Goal: Check status: Check status

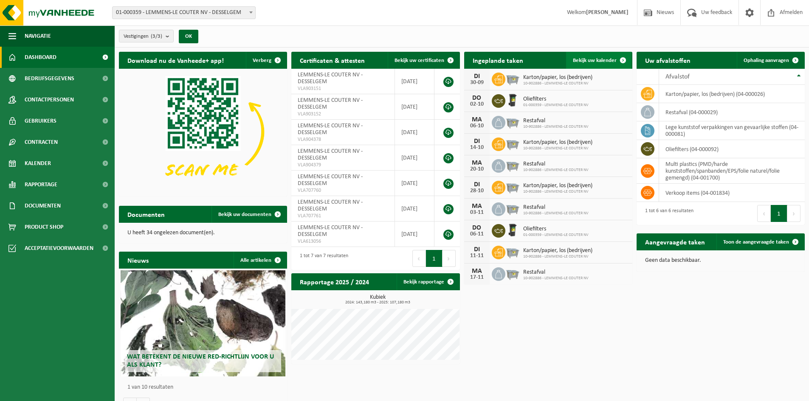
click at [590, 63] on span "Bekijk uw kalender" at bounding box center [595, 61] width 44 height 6
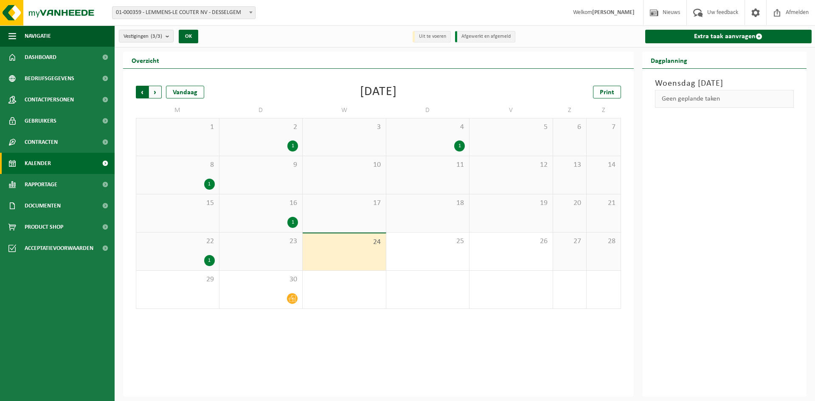
click at [160, 95] on span "Volgende" at bounding box center [155, 92] width 13 height 13
click at [156, 94] on span "Volgende" at bounding box center [155, 92] width 13 height 13
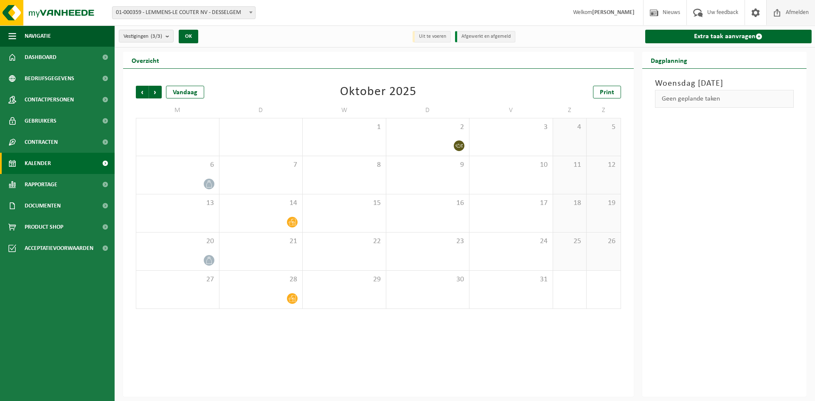
click at [789, 9] on span "Afmelden" at bounding box center [797, 12] width 27 height 25
